Goal: Find contact information: Find contact information

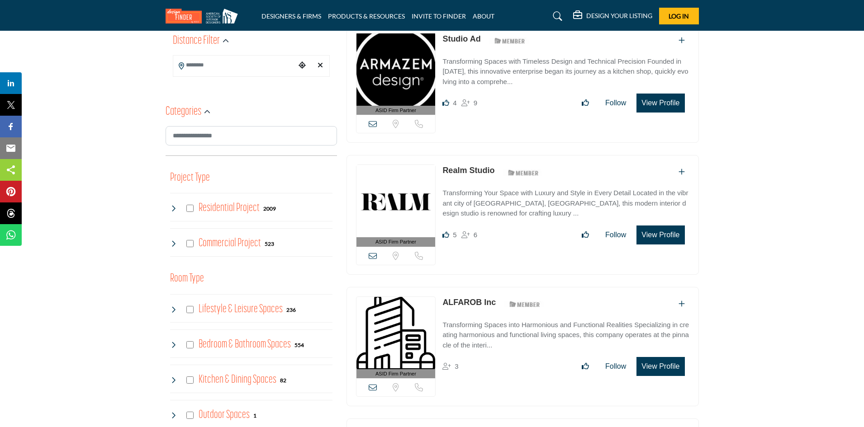
click at [656, 102] on button "View Profile" at bounding box center [660, 103] width 48 height 19
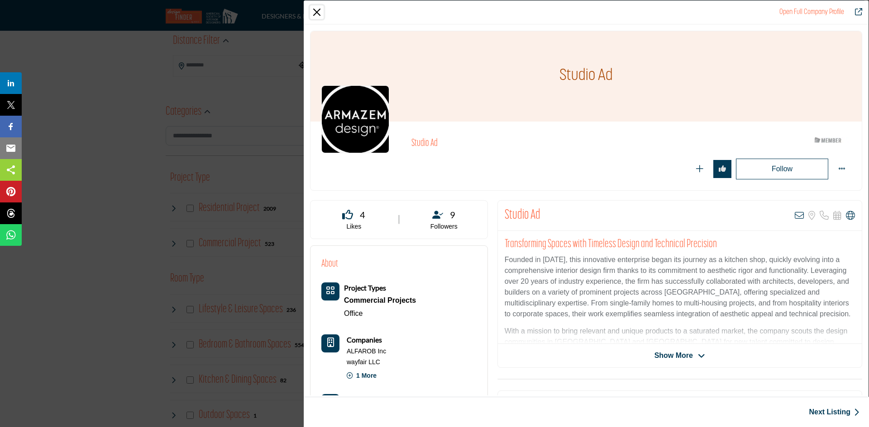
click at [318, 13] on button "Close" at bounding box center [317, 12] width 14 height 14
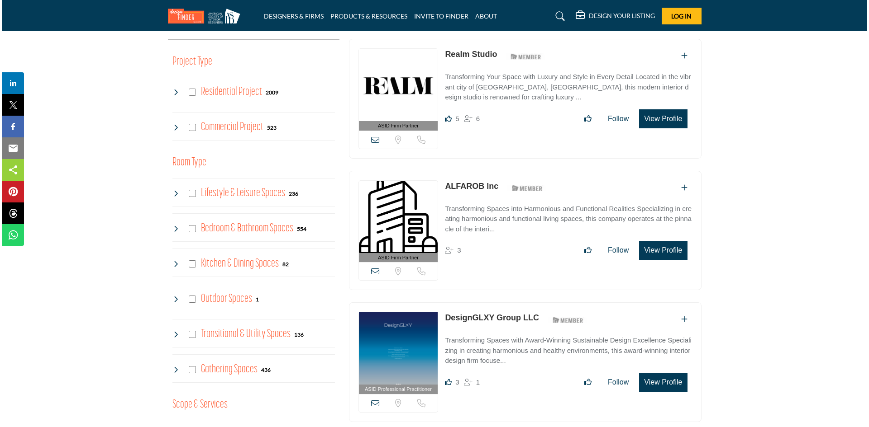
scroll to position [347, 0]
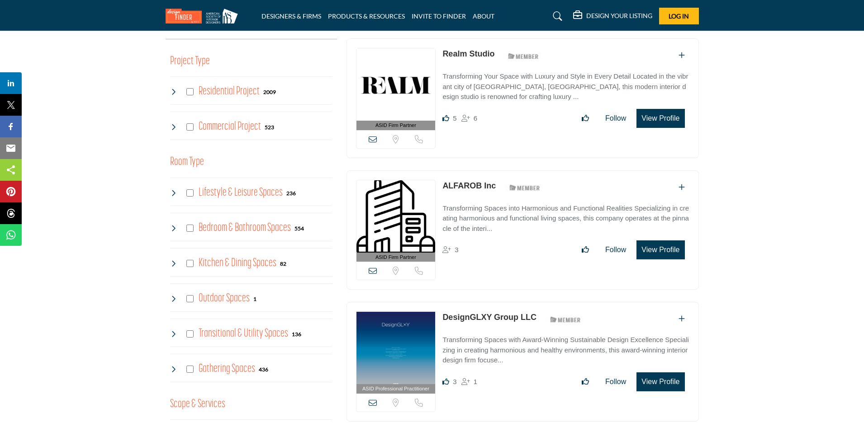
click at [653, 243] on button "View Profile" at bounding box center [660, 250] width 48 height 19
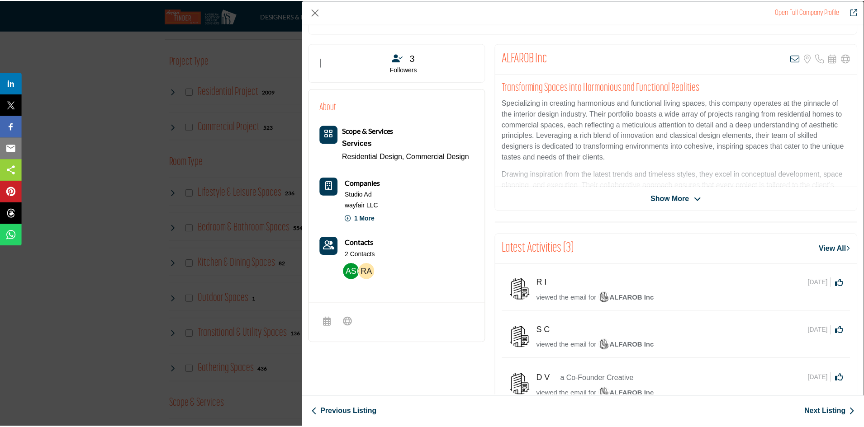
scroll to position [0, 0]
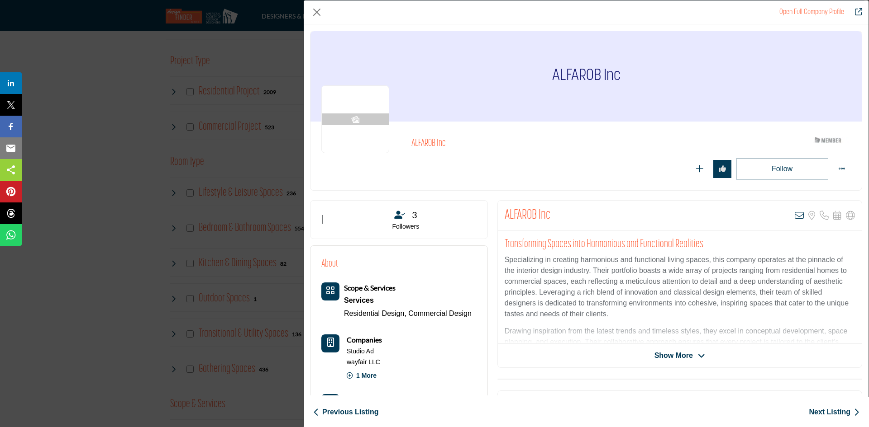
click at [237, 150] on div "Open Full Company Profile ALFAROB Inc ASID Member who supports and impacts the …" at bounding box center [434, 213] width 869 height 427
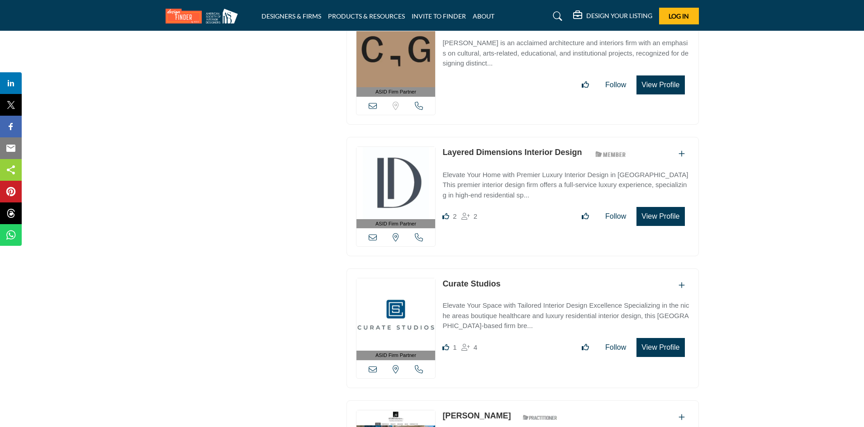
scroll to position [1437, 0]
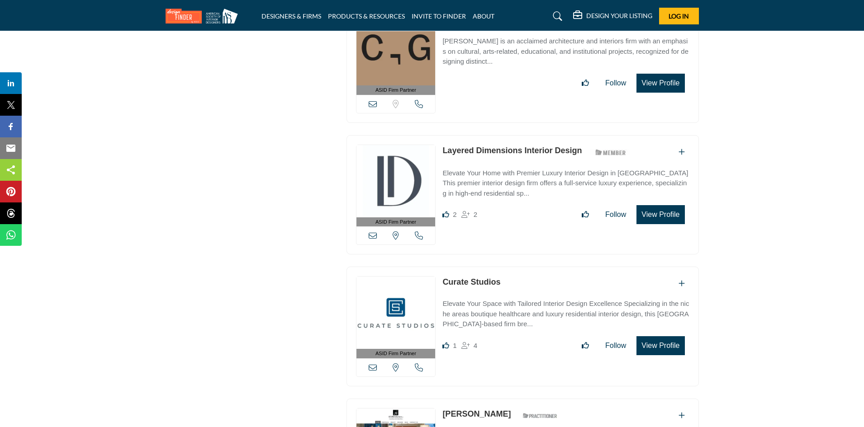
click at [673, 209] on button "View Profile" at bounding box center [660, 214] width 48 height 19
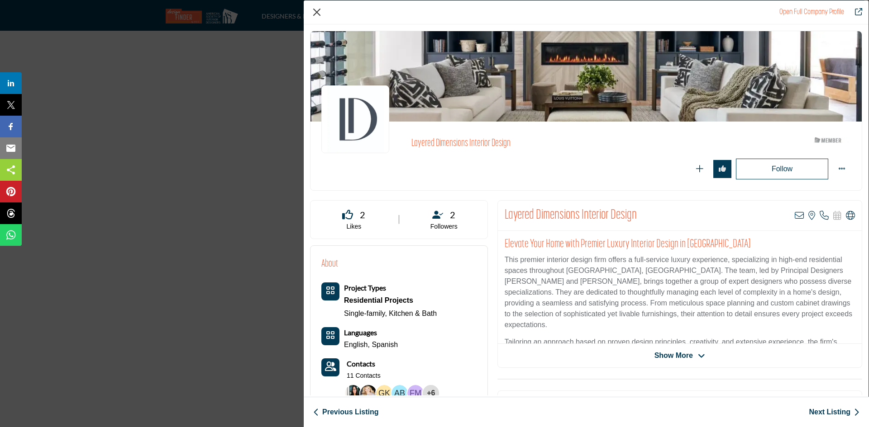
drag, startPoint x: 243, startPoint y: 109, endPoint x: 317, endPoint y: 8, distance: 124.9
click at [317, 8] on div "Open Full Company Profile Layered Dimensions Interior Design ASID Member who su…" at bounding box center [434, 213] width 869 height 427
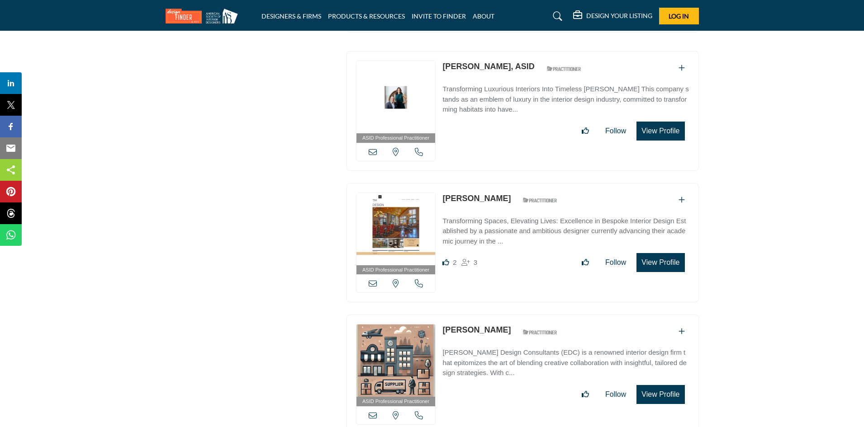
scroll to position [2979, 0]
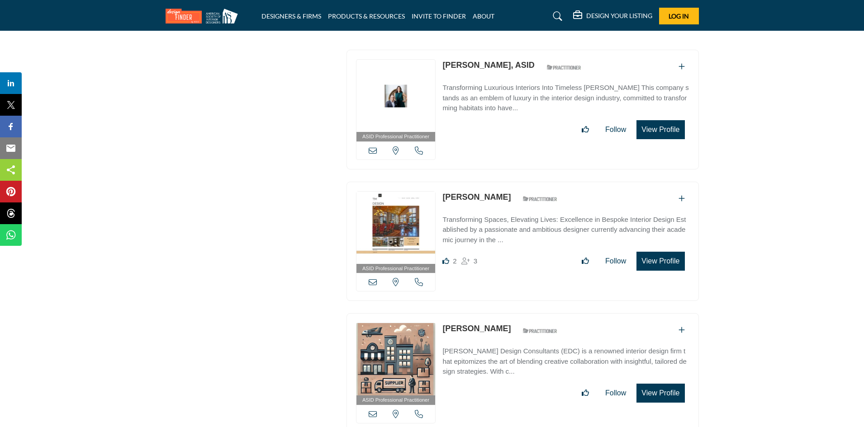
click at [647, 241] on div "[PERSON_NAME] ASID Qualified Practitioner who validates work and experience to …" at bounding box center [565, 231] width 247 height 80
click at [653, 252] on button "View Profile" at bounding box center [660, 261] width 48 height 19
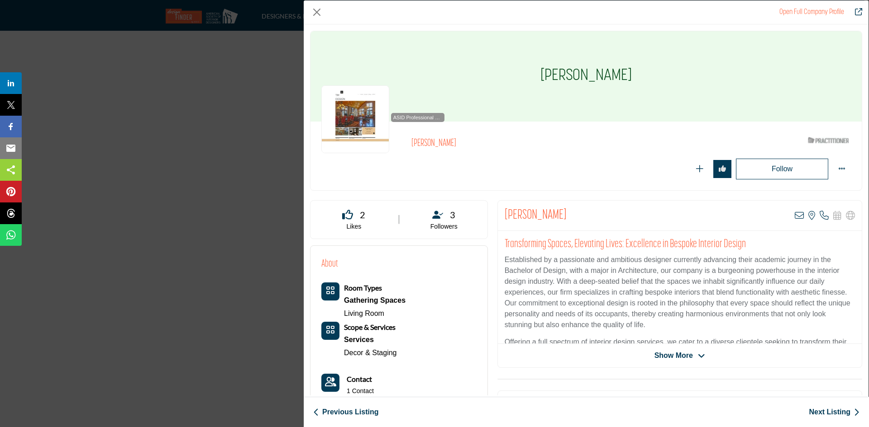
click at [229, 136] on div "Open Full Company Profile [PERSON_NAME] ASID Qualified Practitioner who validat…" at bounding box center [434, 213] width 869 height 427
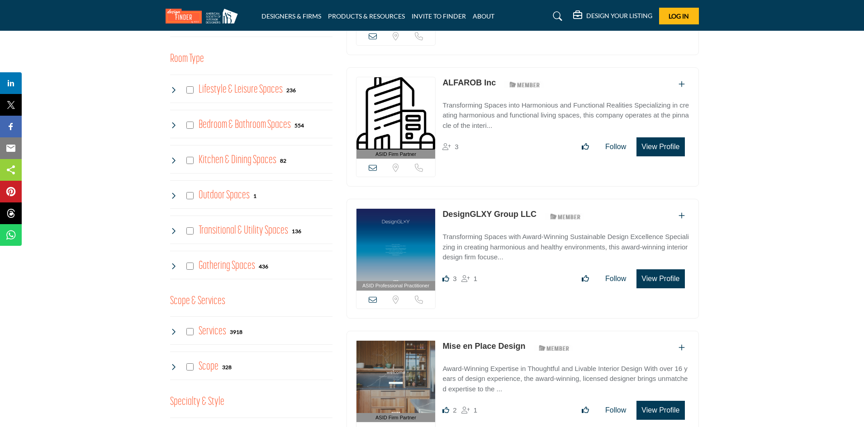
scroll to position [451, 0]
click at [672, 273] on button "View Profile" at bounding box center [660, 278] width 48 height 19
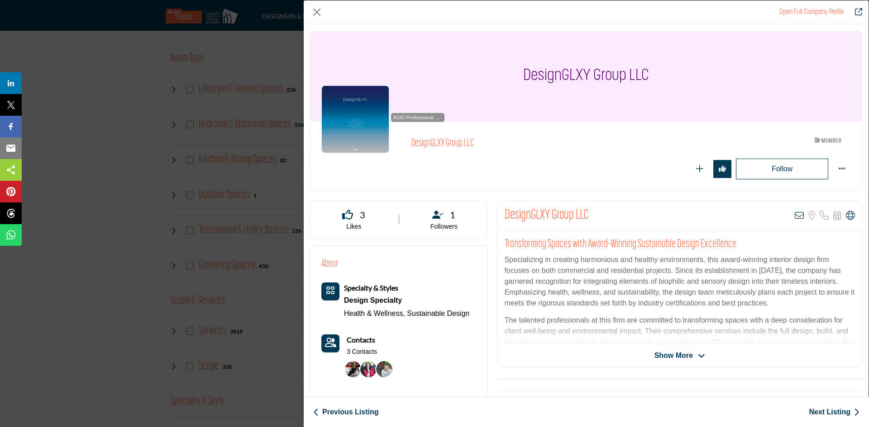
click at [231, 193] on div "Open Full Company Profile DesignGLXY Group LLC ASID Member who supports and imp…" at bounding box center [434, 213] width 869 height 427
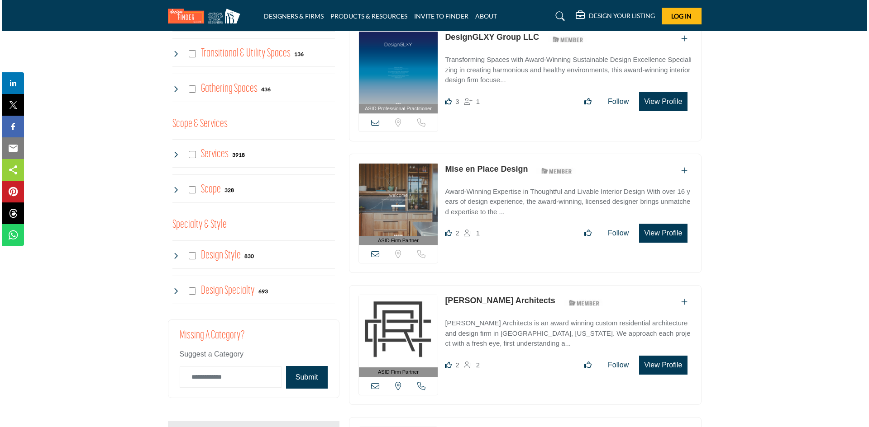
scroll to position [628, 0]
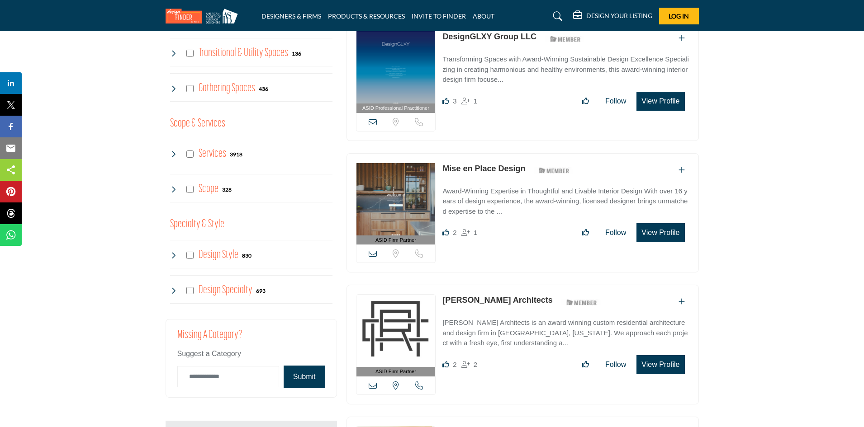
click at [667, 229] on button "View Profile" at bounding box center [660, 232] width 48 height 19
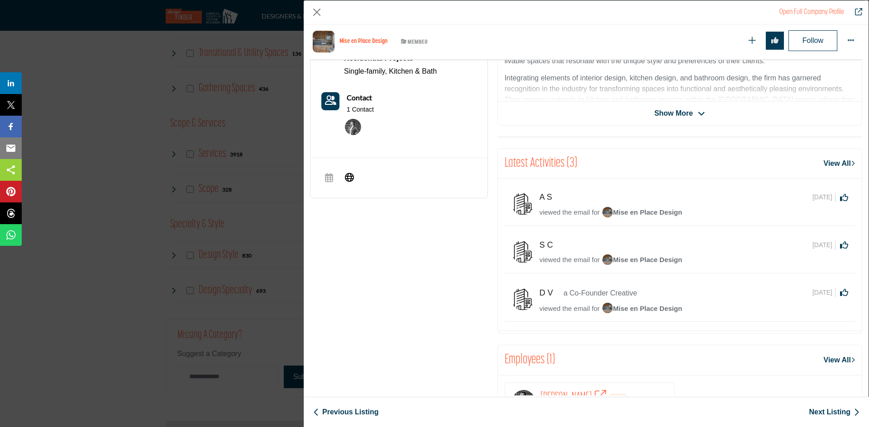
scroll to position [368, 0]
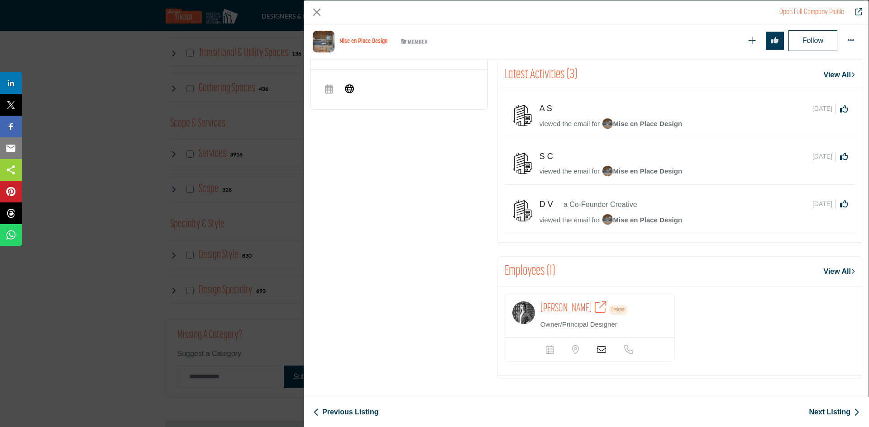
click at [552, 304] on span "[PERSON_NAME]" at bounding box center [566, 308] width 52 height 11
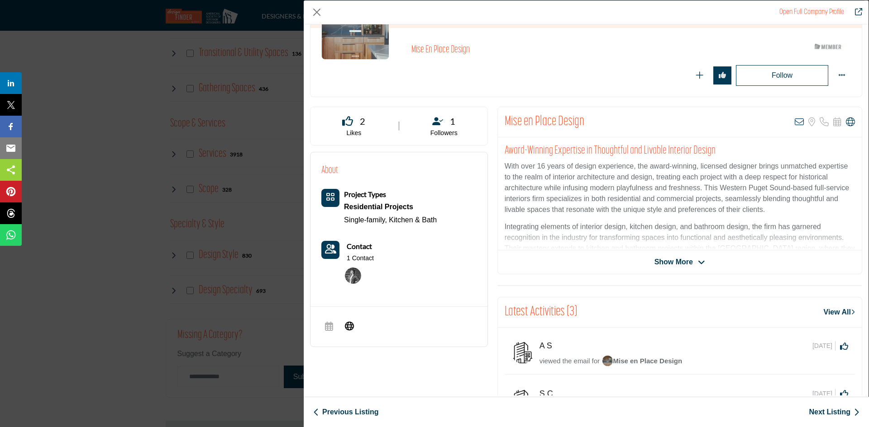
scroll to position [93, 0]
click at [678, 266] on span "Show More" at bounding box center [673, 262] width 38 height 11
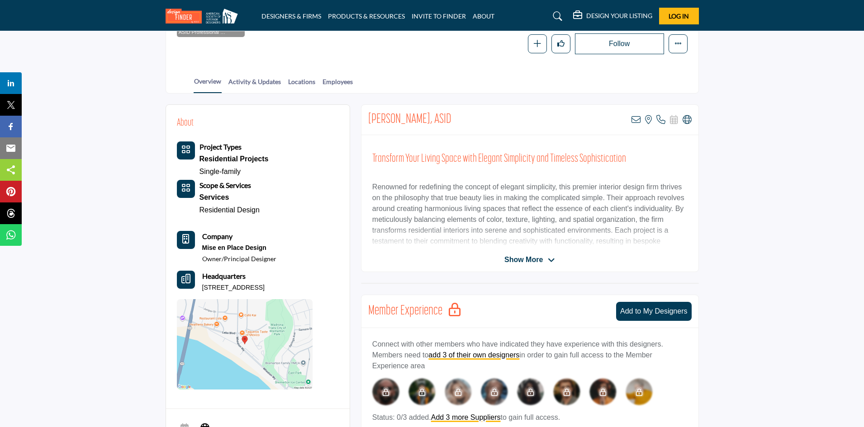
scroll to position [152, 0]
click at [496, 264] on div "Show More" at bounding box center [529, 259] width 337 height 11
click at [532, 261] on span "Show More" at bounding box center [523, 259] width 38 height 11
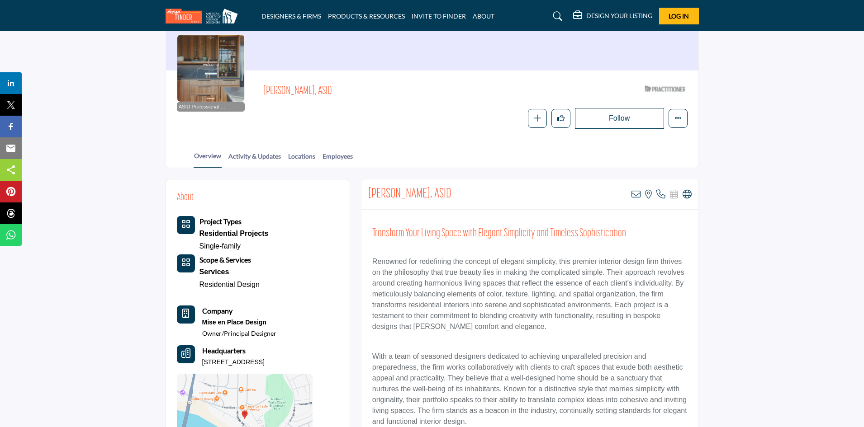
scroll to position [0, 0]
